Goal: Check status: Check status

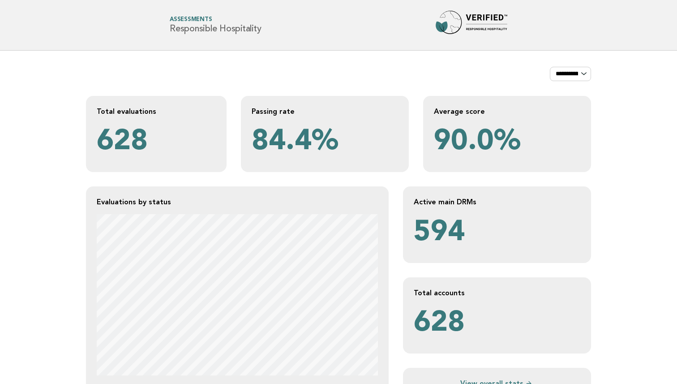
scroll to position [172, 0]
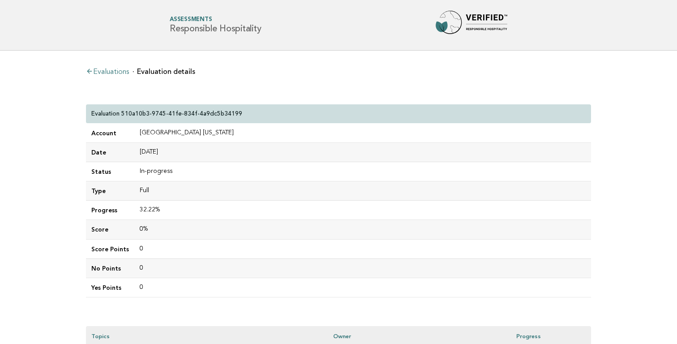
scroll to position [213, 0]
click at [103, 70] on link "Evaluations" at bounding box center [107, 72] width 43 height 7
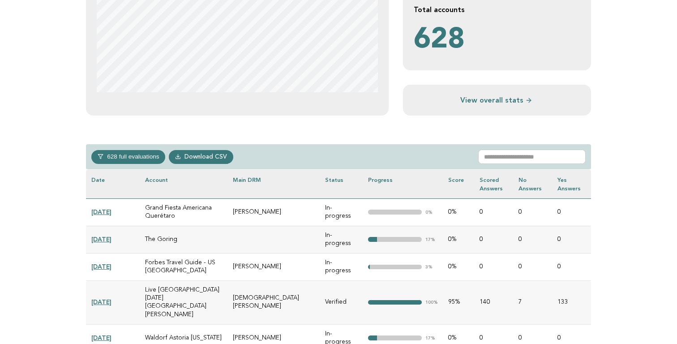
scroll to position [285, 0]
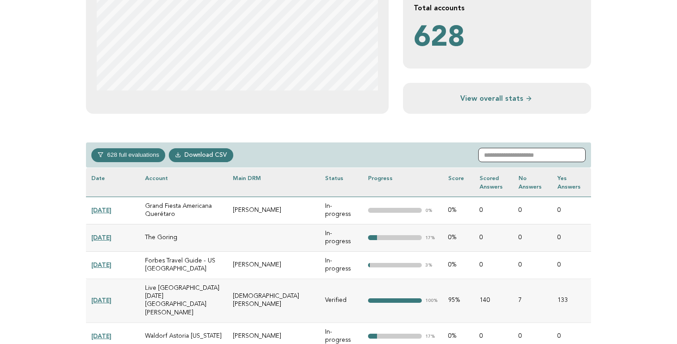
click at [508, 156] on input "text" at bounding box center [531, 155] width 107 height 14
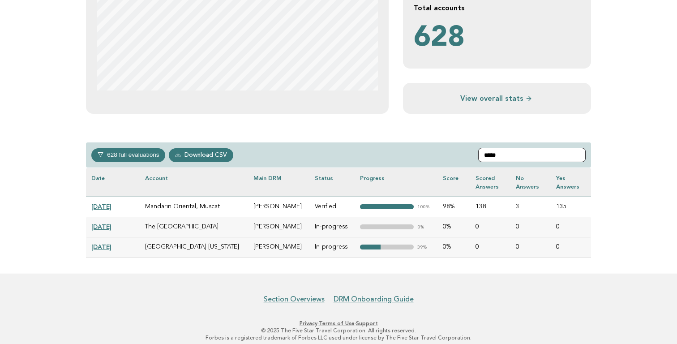
type input "*****"
click at [111, 244] on link "[DATE]" at bounding box center [101, 246] width 20 height 7
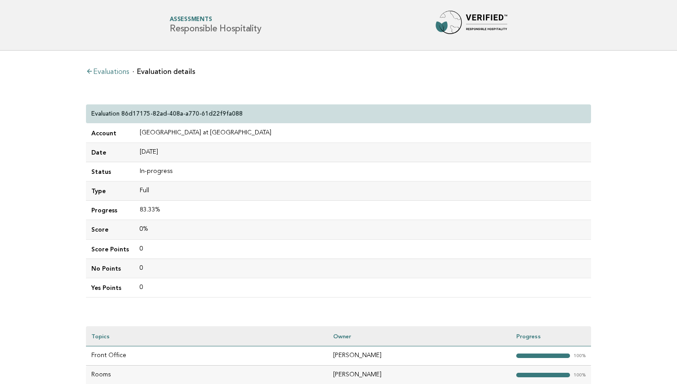
scroll to position [173, 0]
